Goal: Task Accomplishment & Management: Use online tool/utility

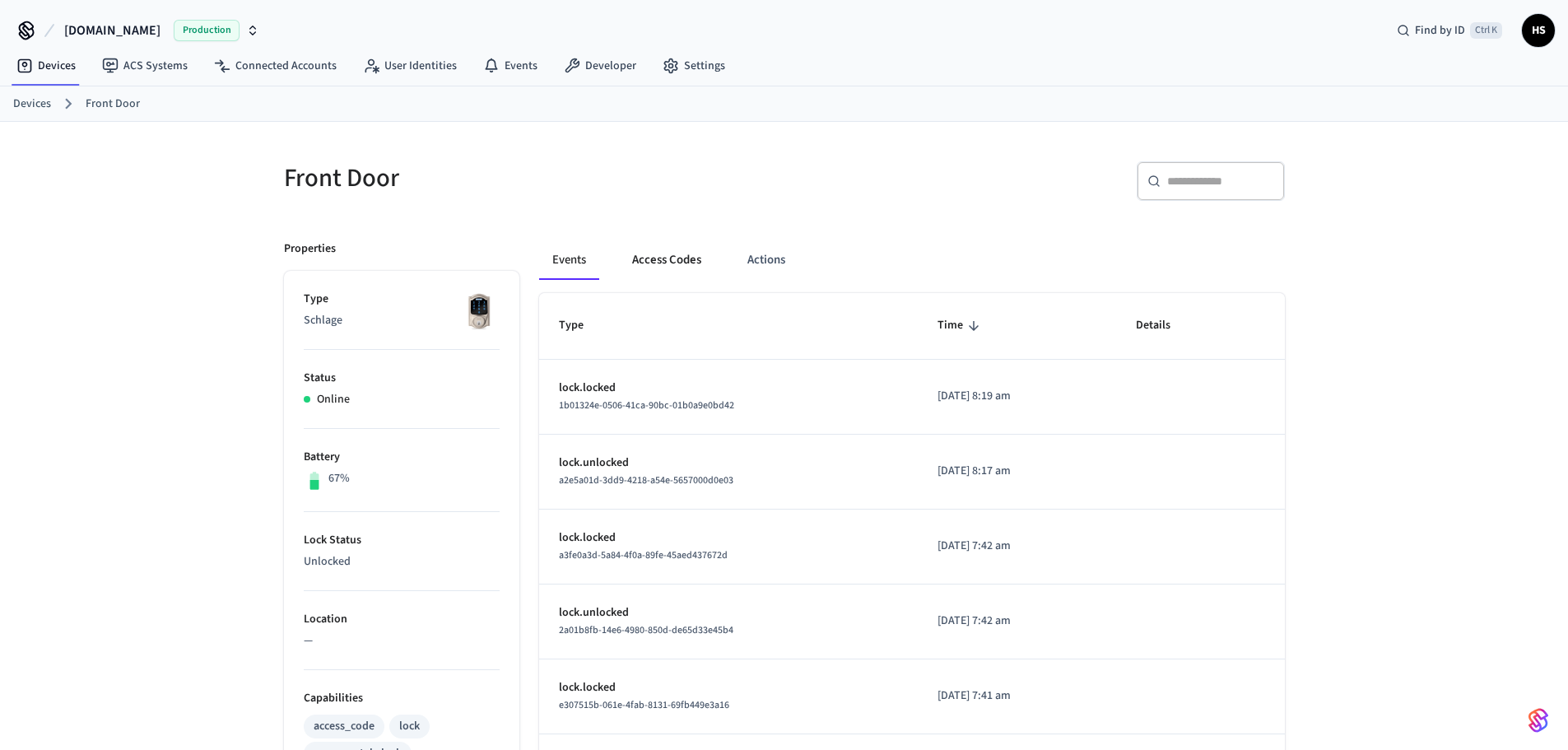
click at [673, 261] on button "Access Codes" at bounding box center [667, 260] width 96 height 40
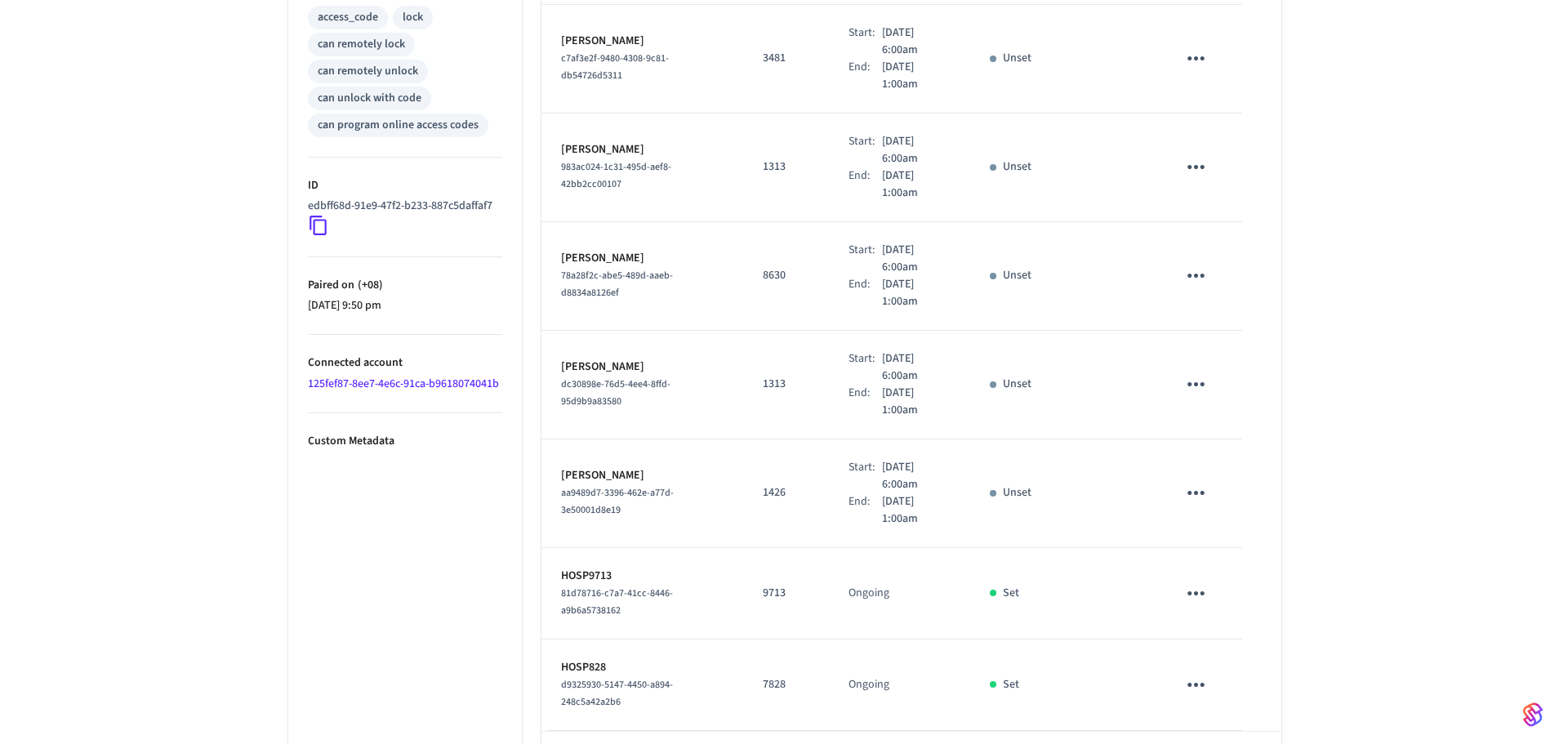
scroll to position [744, 0]
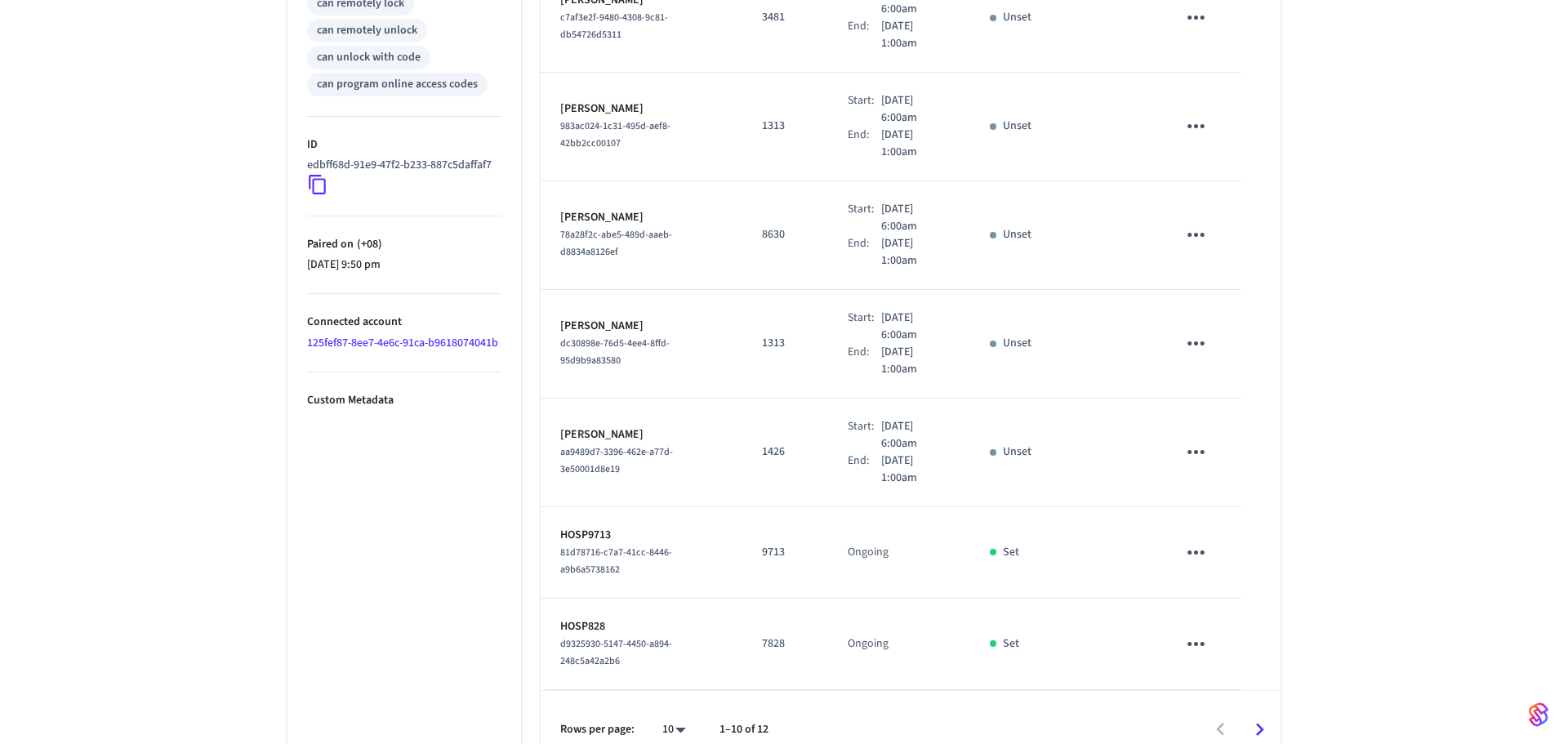
click at [668, 710] on body "[DOMAIN_NAME] Production Find by ID Ctrl K HS Devices ACS Systems Connected Acc…" at bounding box center [784, 12] width 1568 height 1512
click at [672, 703] on li "All" at bounding box center [660, 696] width 44 height 43
type input "**"
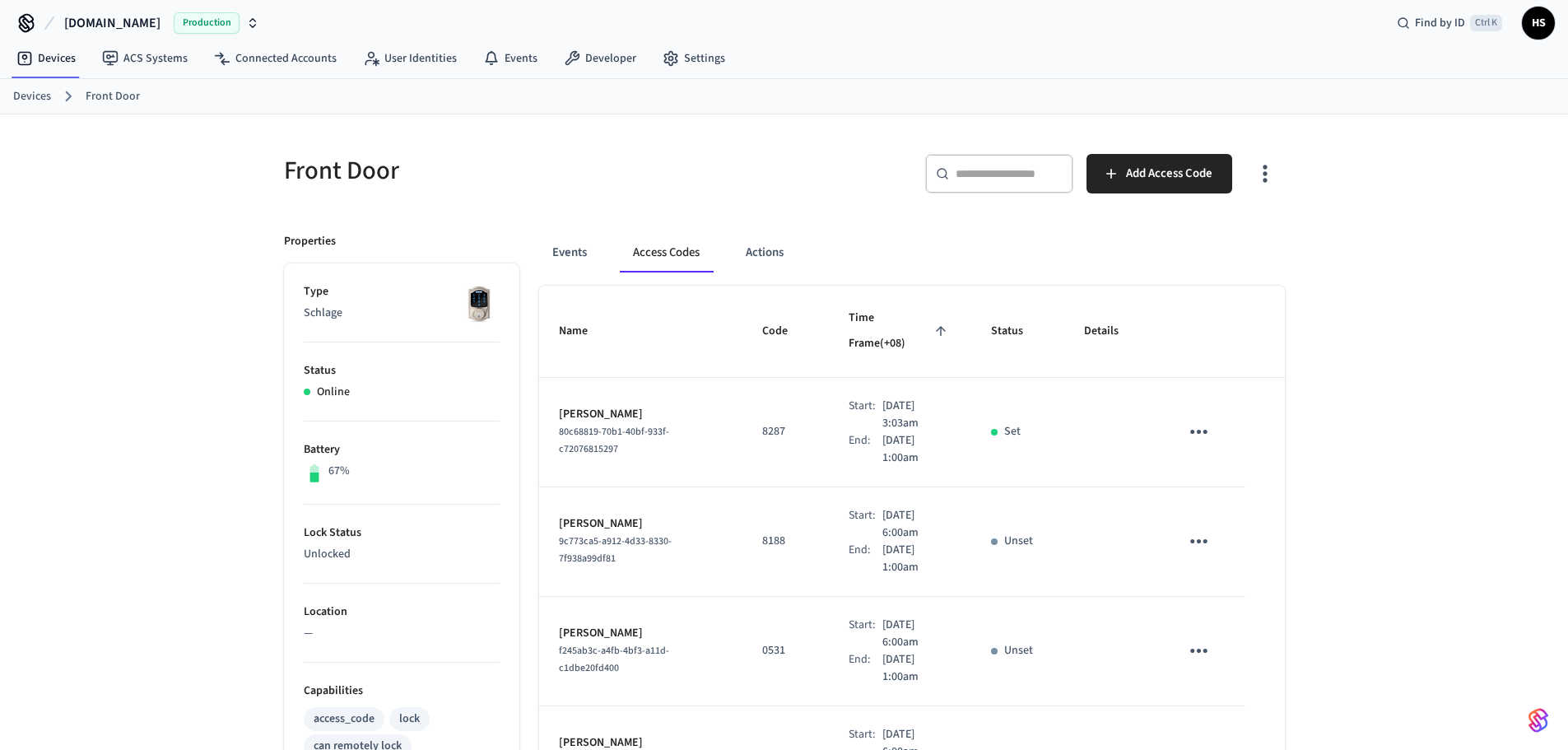
scroll to position [0, 0]
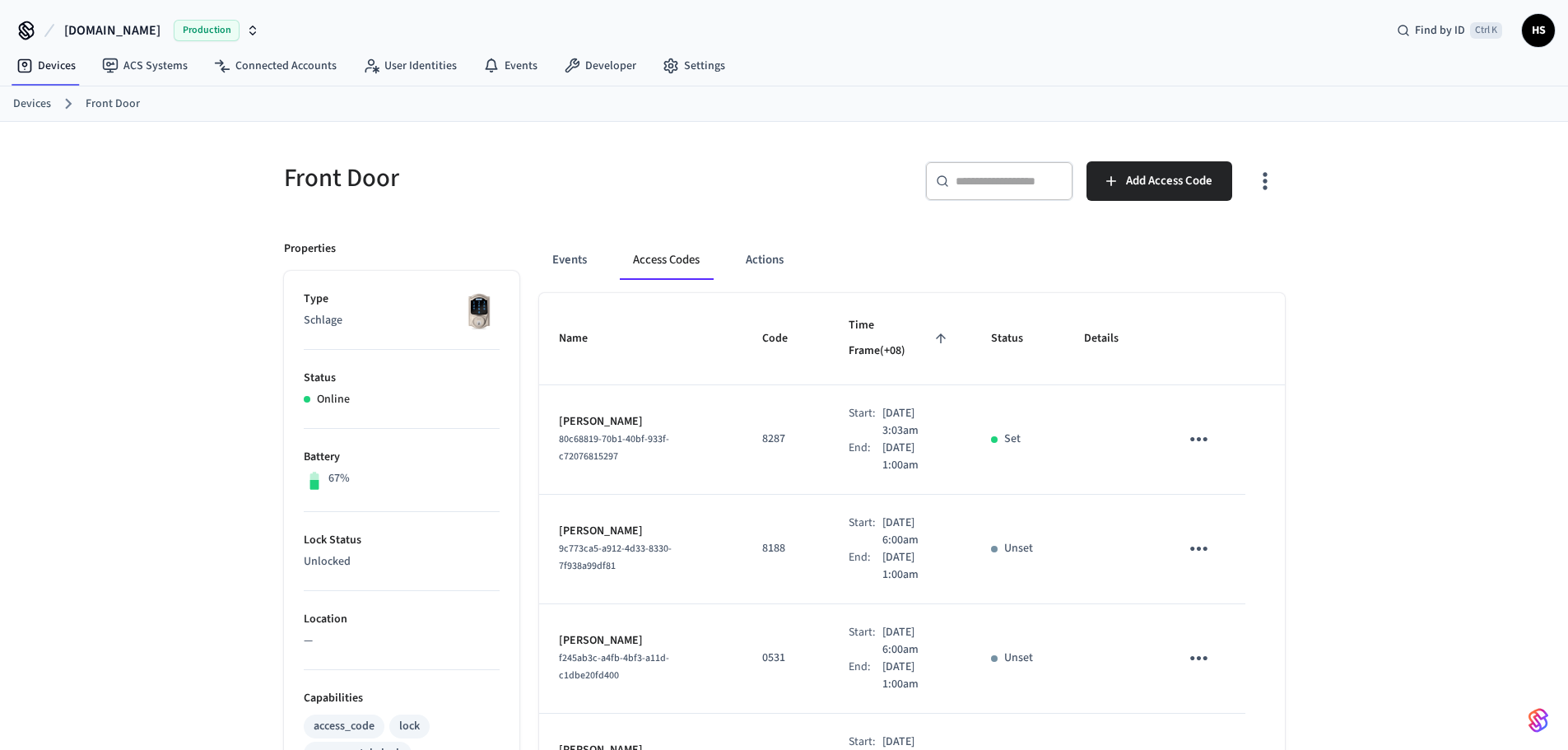
click at [1264, 190] on icon "button" at bounding box center [1265, 180] width 25 height 25
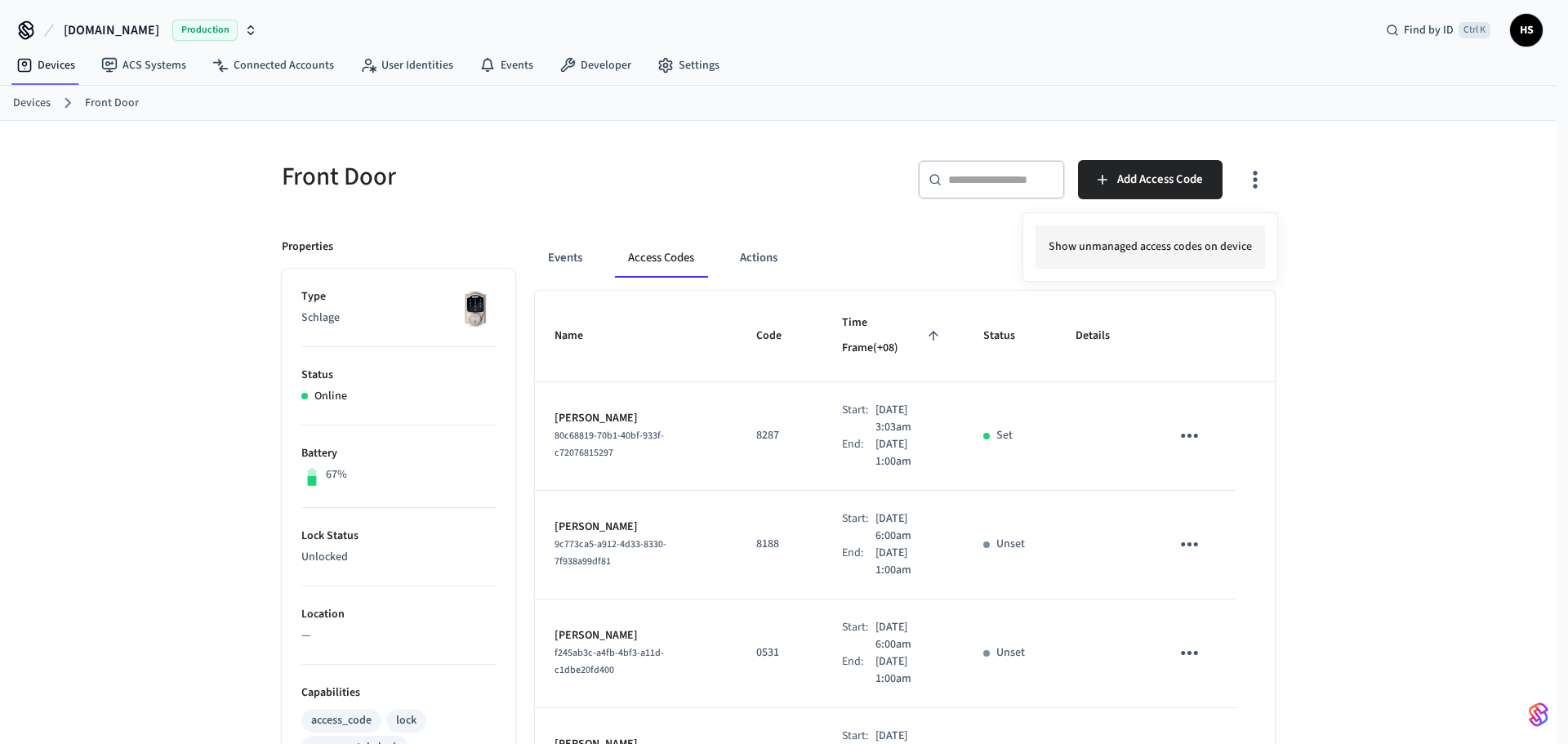
click at [1191, 244] on li "Show unmanaged access codes on device" at bounding box center [1149, 246] width 229 height 43
click at [1008, 402] on div at bounding box center [784, 372] width 1568 height 744
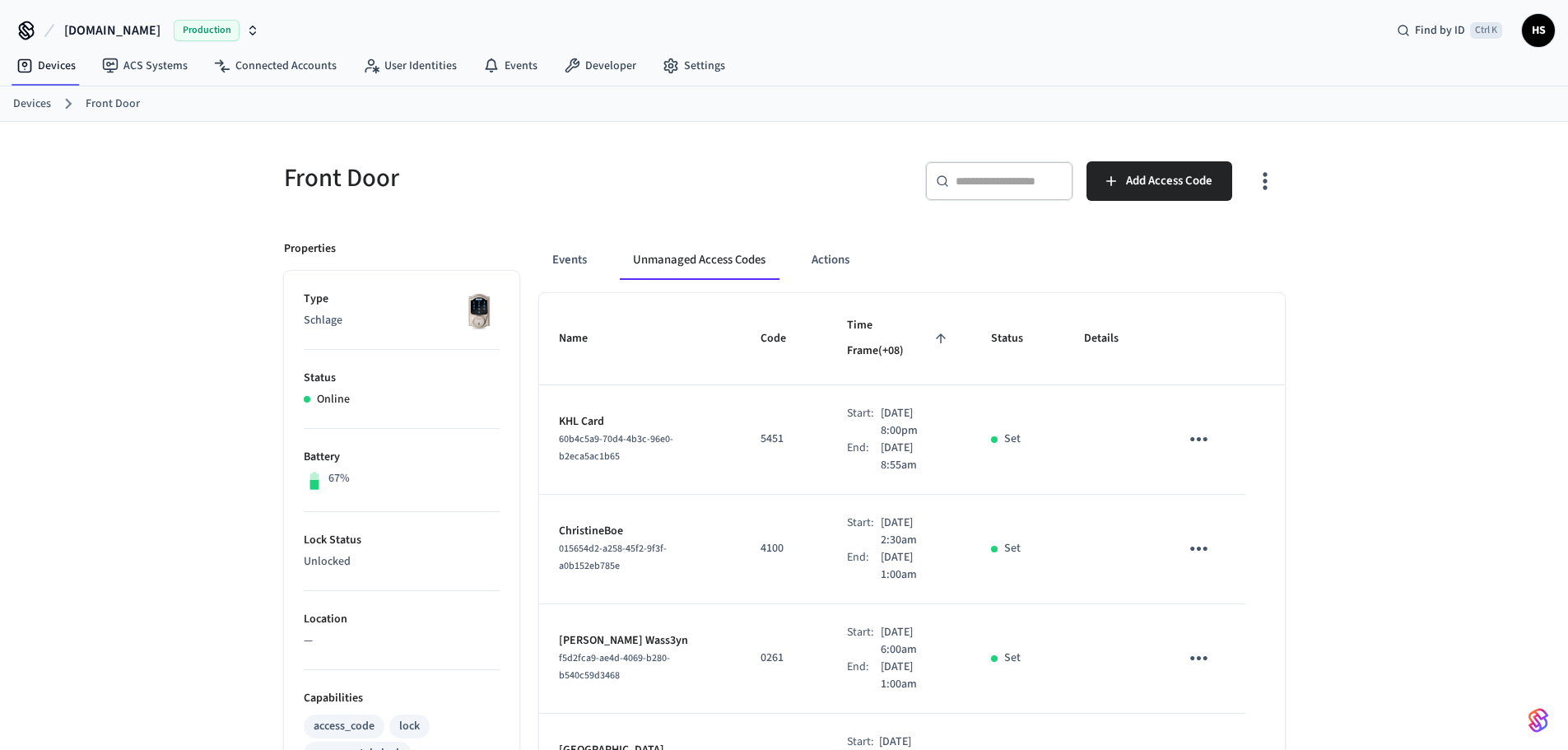
click at [805, 465] on td "5451" at bounding box center [784, 439] width 87 height 109
click at [1259, 186] on icon "button" at bounding box center [1265, 180] width 25 height 25
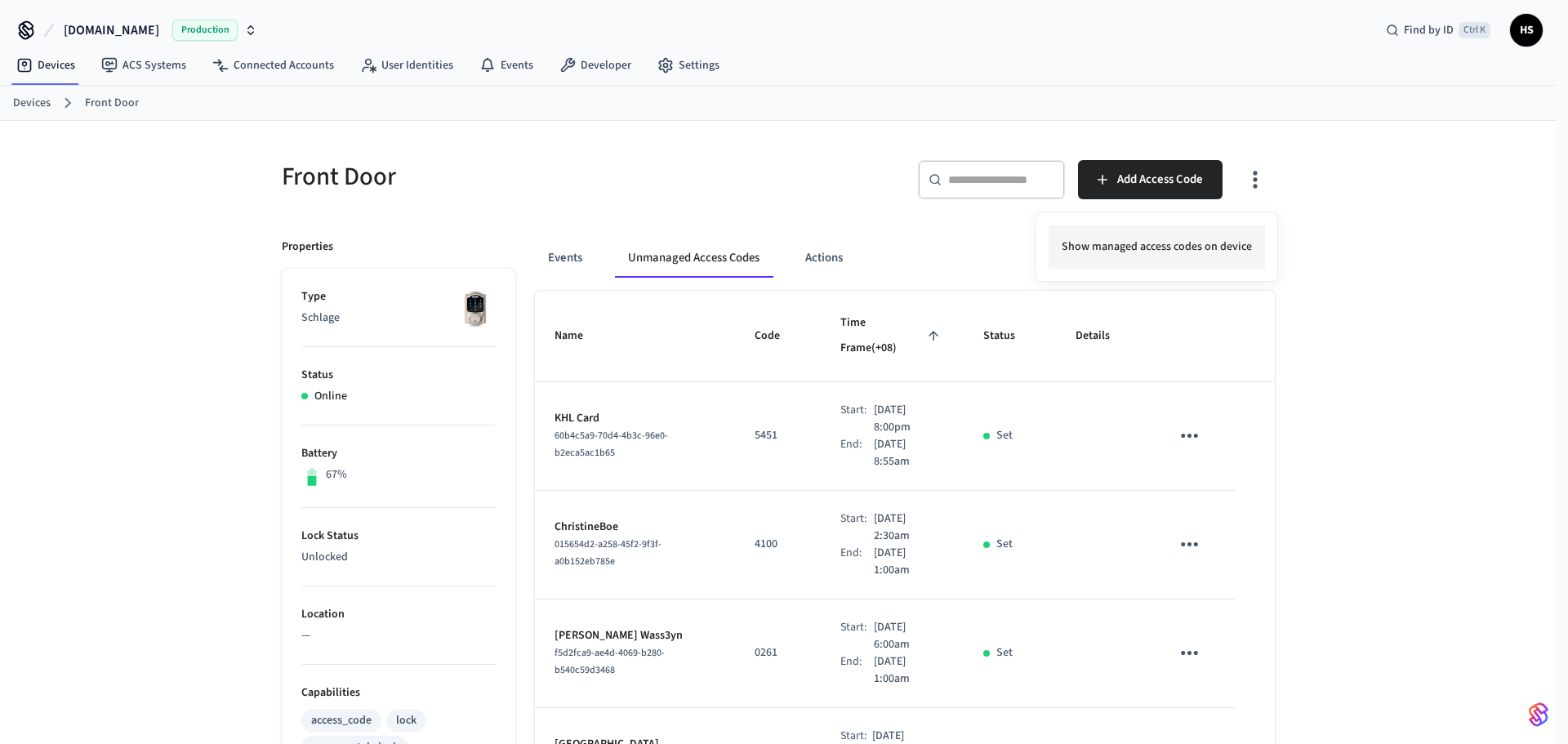
click at [1185, 247] on li "Show managed access codes on device" at bounding box center [1157, 246] width 217 height 43
click at [804, 462] on div at bounding box center [784, 372] width 1568 height 744
